Goal: Task Accomplishment & Management: Use online tool/utility

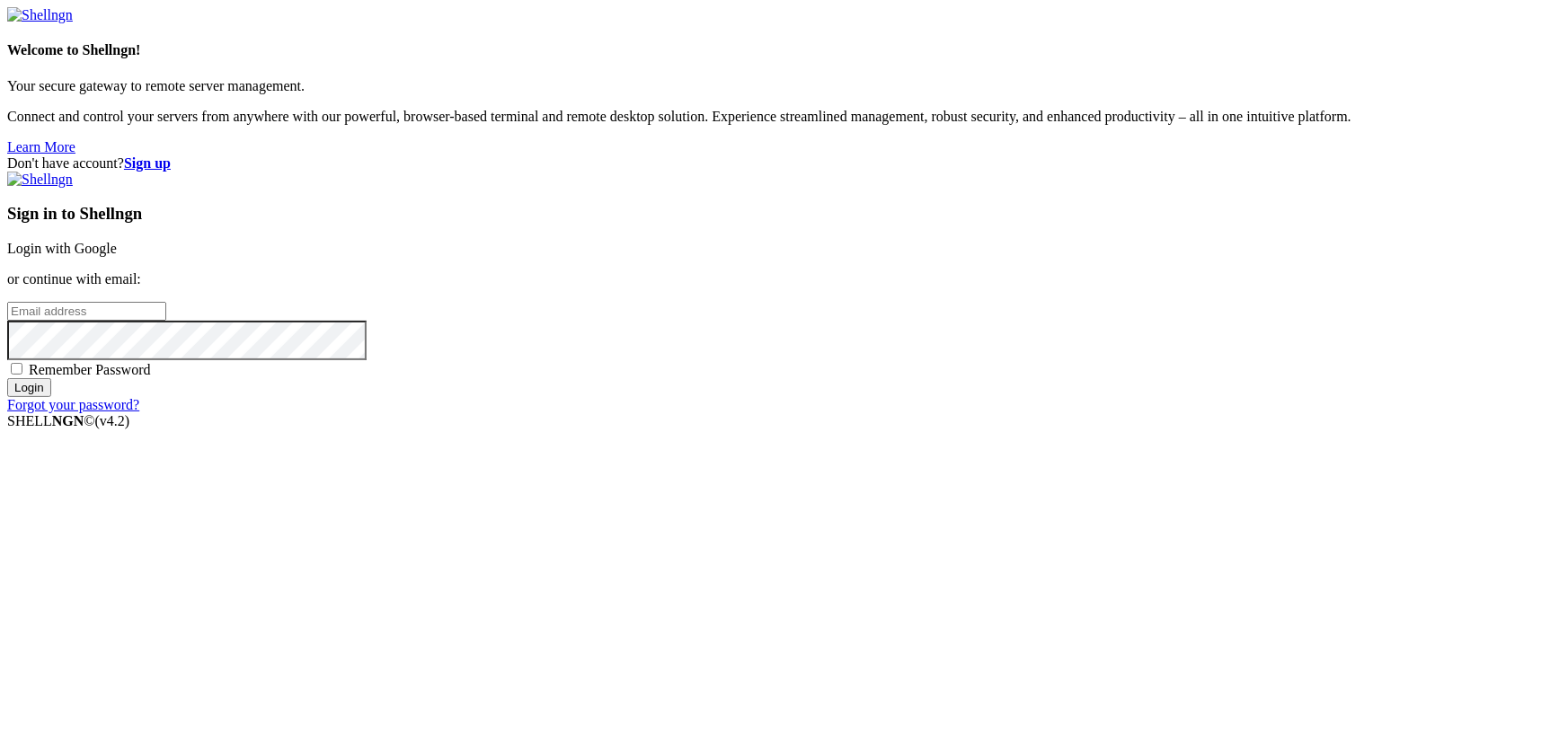
click at [117, 256] on link "Login with Google" at bounding box center [61, 248] width 110 height 15
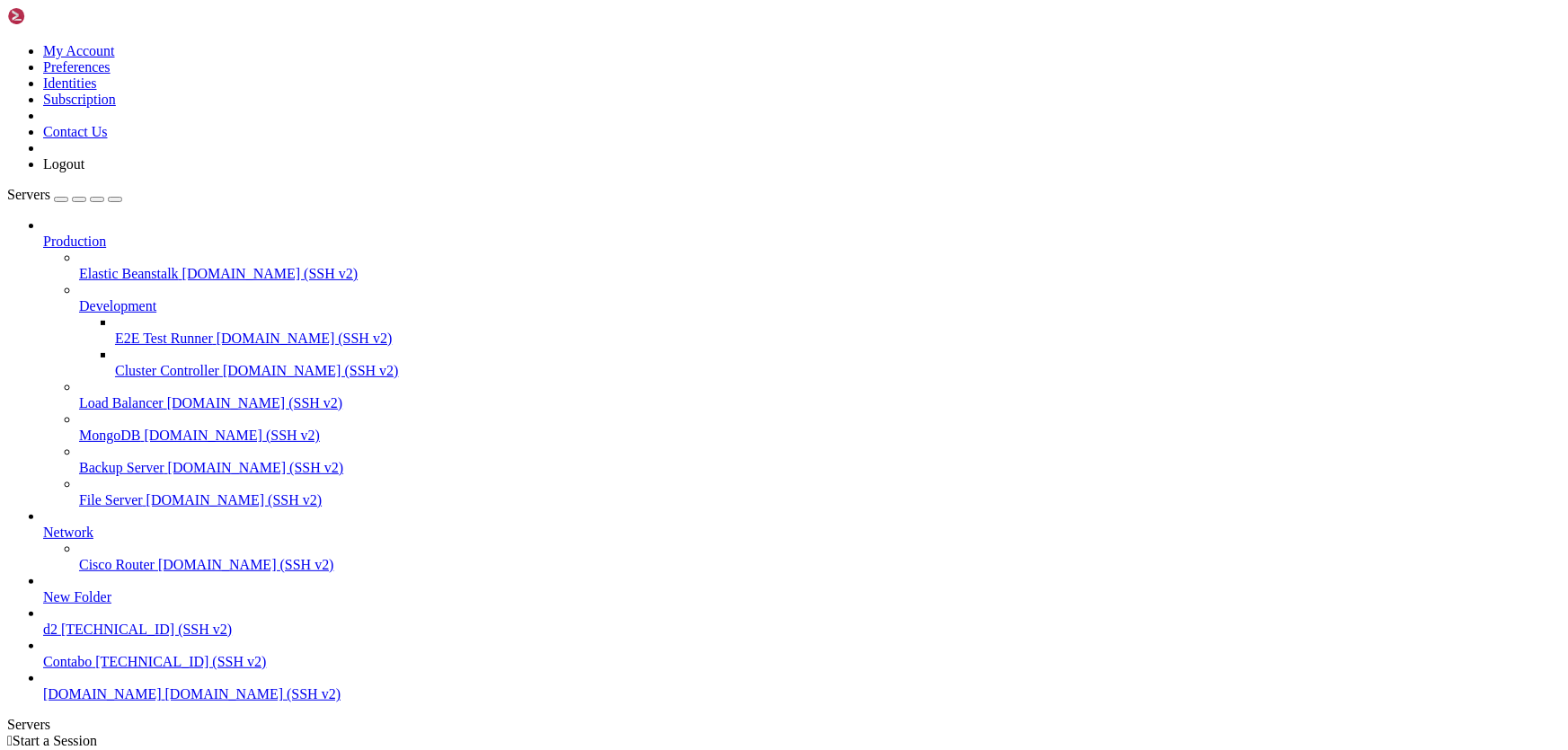
scroll to position [69, 0]
click at [147, 692] on span "[DOMAIN_NAME]" at bounding box center [103, 693] width 118 height 15
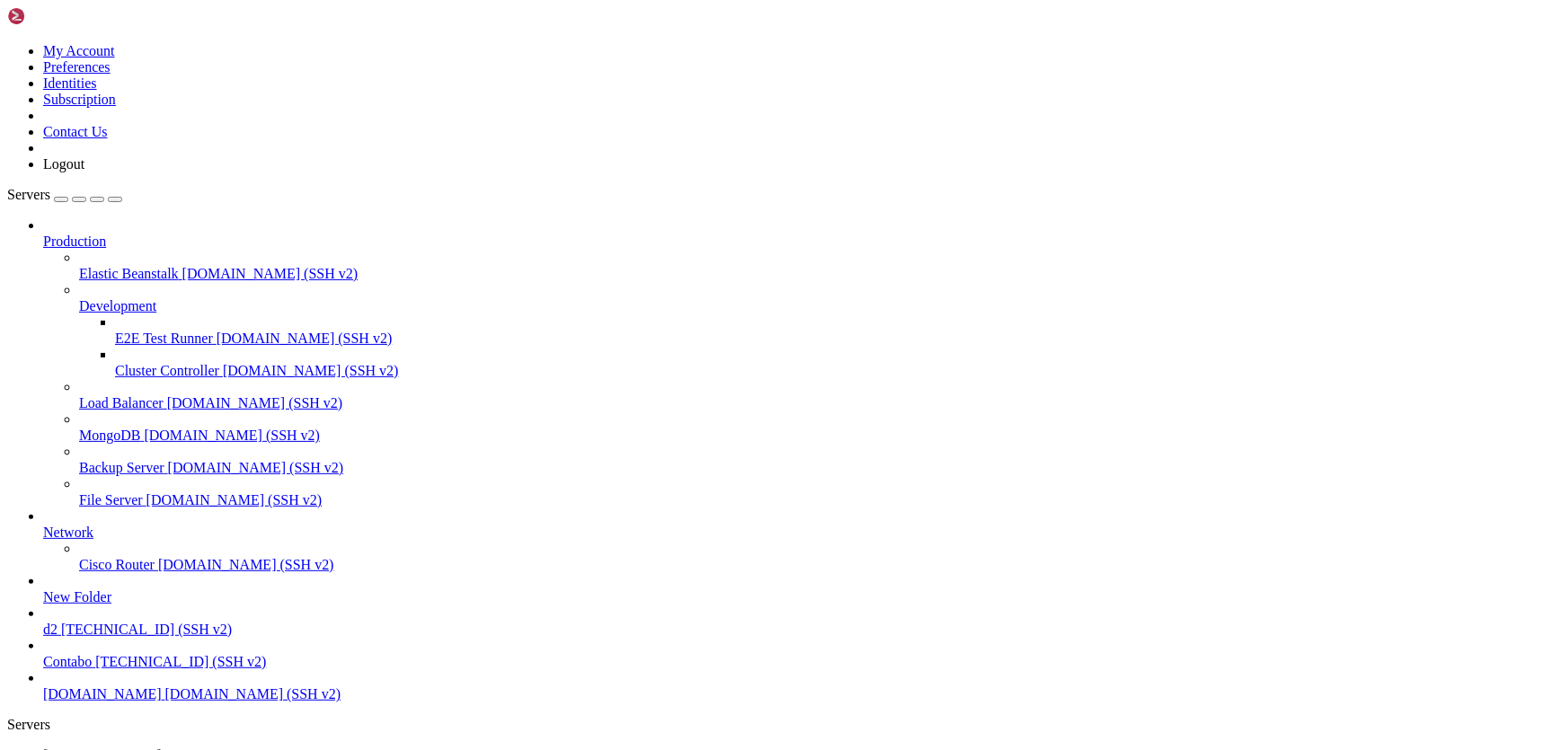
click at [92, 653] on span "Contabo" at bounding box center [67, 660] width 48 height 15
click at [57, 622] on span "d2" at bounding box center [50, 629] width 15 height 15
click at [162, 747] on span "[DOMAIN_NAME]" at bounding box center [103, 754] width 118 height 15
click at [367, 747] on link "[DOMAIN_NAME] " at bounding box center [802, 763] width 1518 height 33
